Goal: Book appointment/travel/reservation

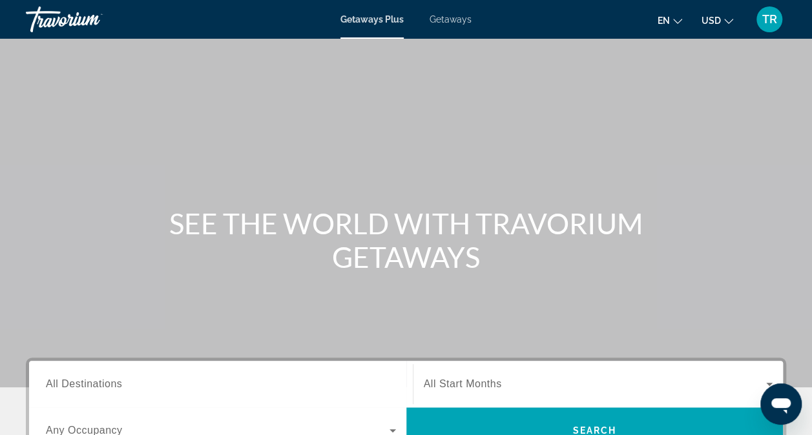
click at [99, 385] on span "All Destinations" at bounding box center [84, 384] width 76 height 11
click at [99, 385] on input "Destination All Destinations" at bounding box center [221, 385] width 350 height 16
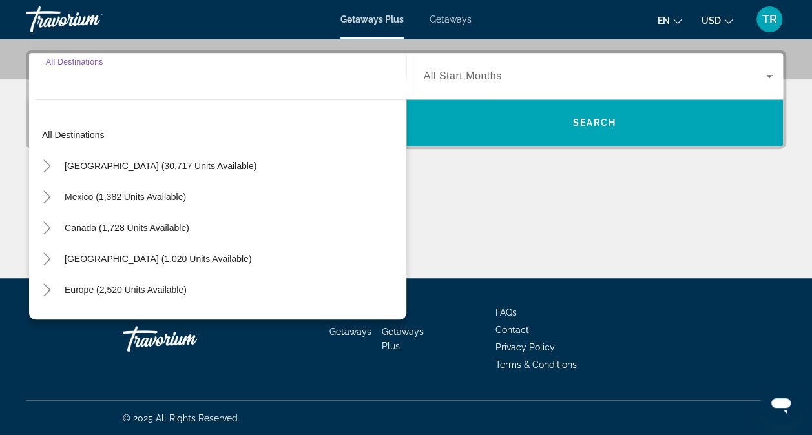
scroll to position [309, 0]
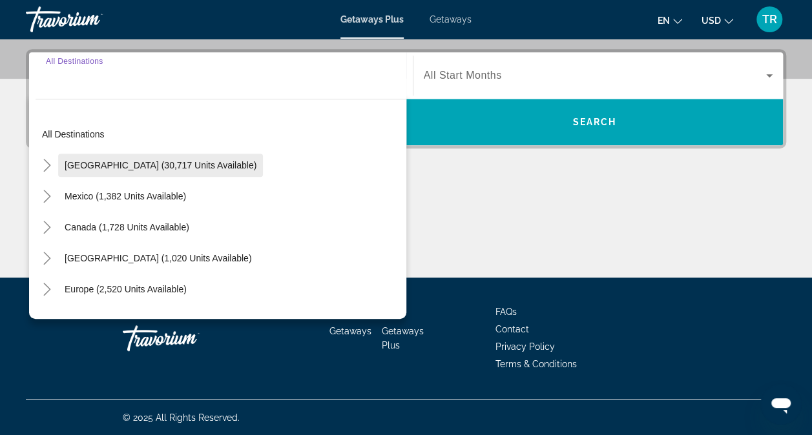
click at [194, 172] on span "Search widget" at bounding box center [160, 165] width 205 height 31
type input "**********"
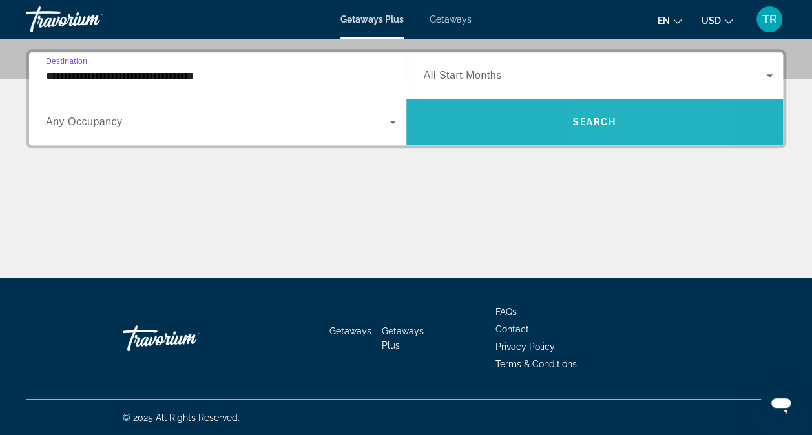
click at [605, 124] on span "Search" at bounding box center [594, 122] width 44 height 10
